Goal: Information Seeking & Learning: Learn about a topic

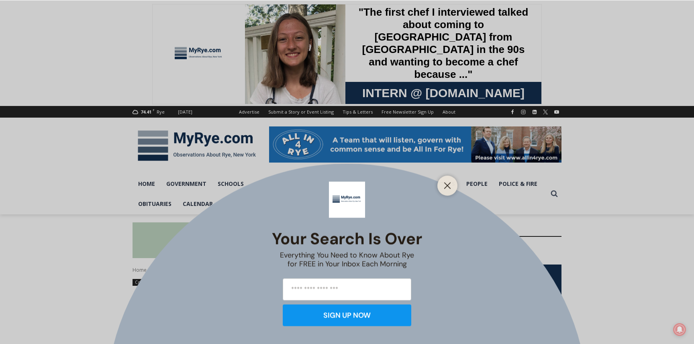
click at [442, 177] on div at bounding box center [447, 185] width 20 height 20
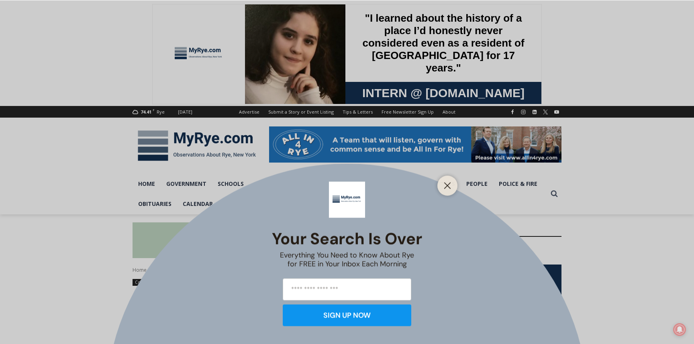
drag, startPoint x: 447, startPoint y: 184, endPoint x: 490, endPoint y: 197, distance: 45.7
click at [447, 184] on icon "Close" at bounding box center [447, 185] width 7 height 7
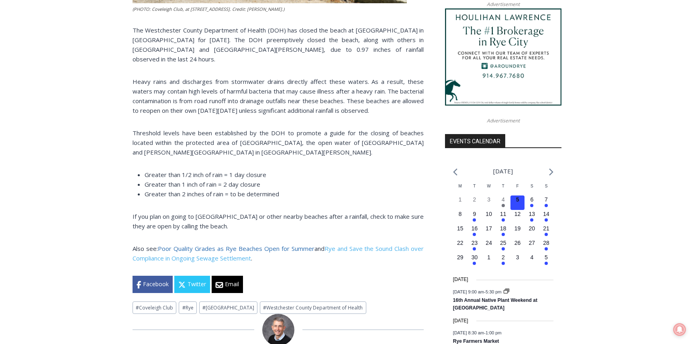
scroll to position [763, 0]
click at [182, 250] on link "Poor Quality Grades as Rye Beaches Open for Summer" at bounding box center [236, 248] width 157 height 8
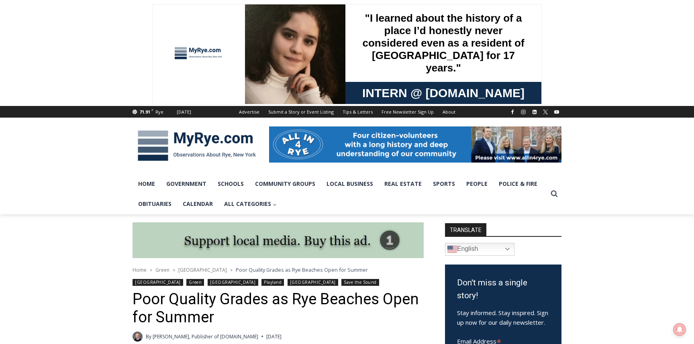
click at [185, 140] on img at bounding box center [197, 146] width 129 height 42
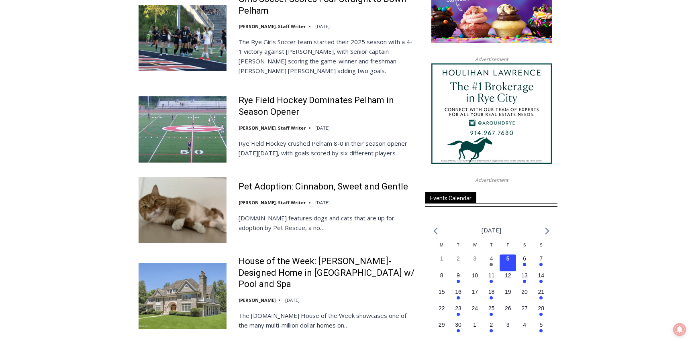
scroll to position [1019, 0]
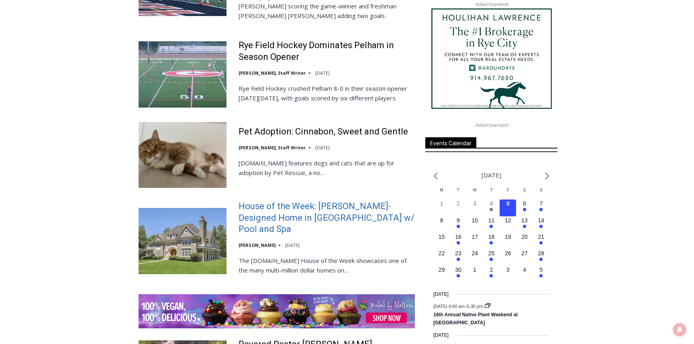
click at [397, 221] on link "House of the Week: [PERSON_NAME]-Designed Home in [GEOGRAPHIC_DATA] w/ Pool and…" at bounding box center [327, 218] width 176 height 35
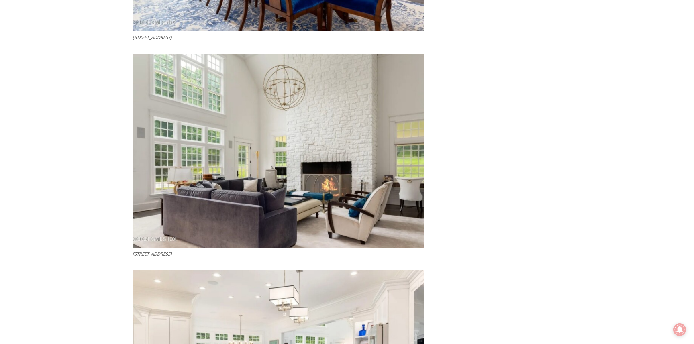
scroll to position [1926, 0]
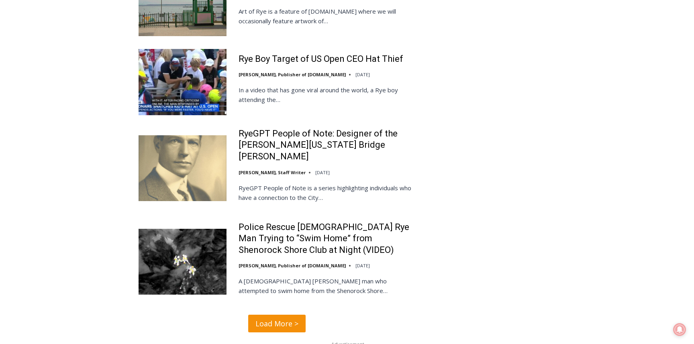
scroll to position [1871, 0]
